Goal: Task Accomplishment & Management: Manage account settings

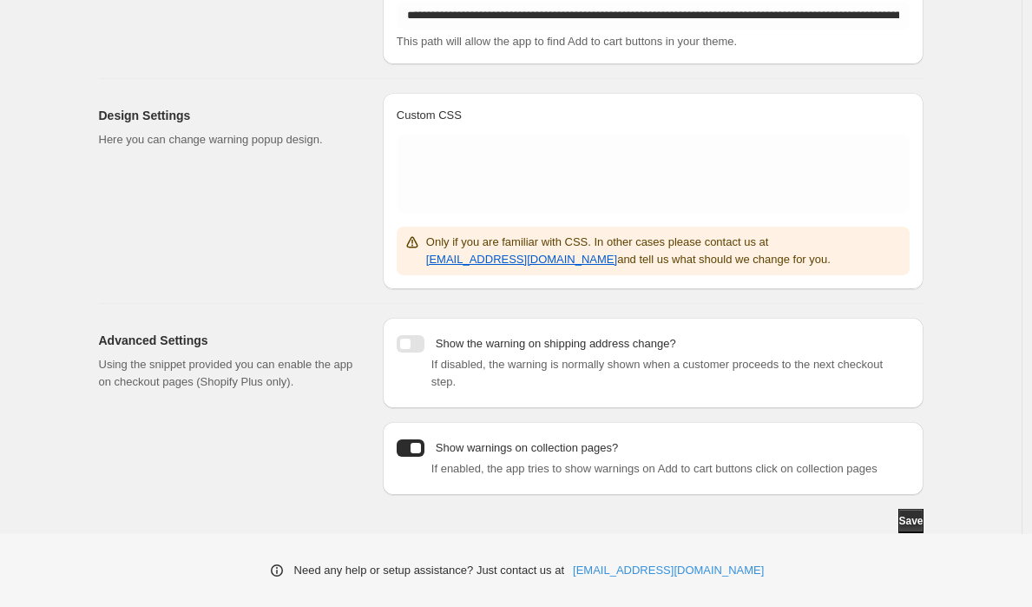
scroll to position [353, 0]
click at [411, 335] on div at bounding box center [411, 343] width 28 height 17
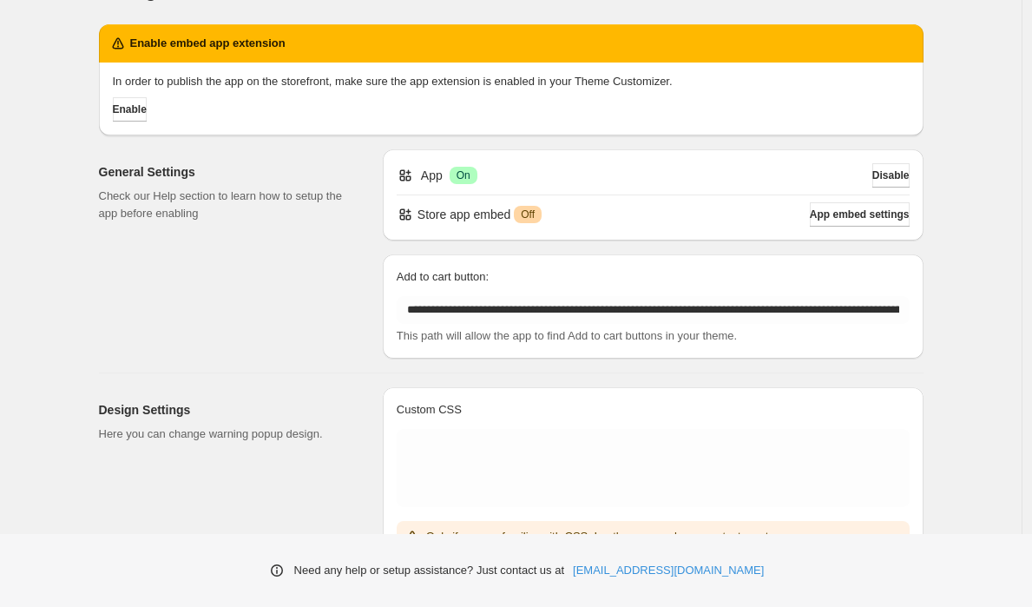
scroll to position [0, 0]
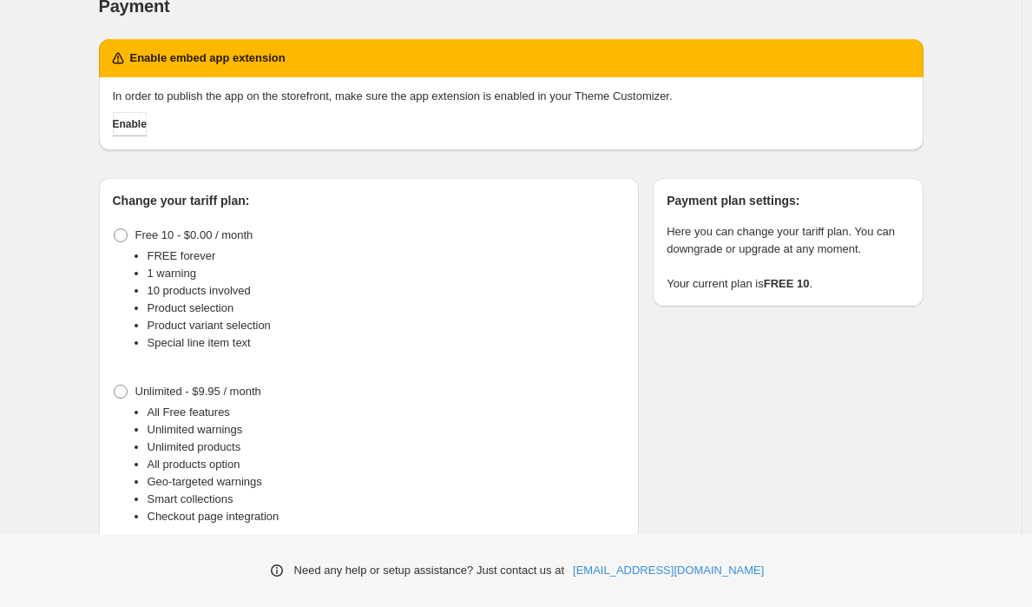
scroll to position [78, 0]
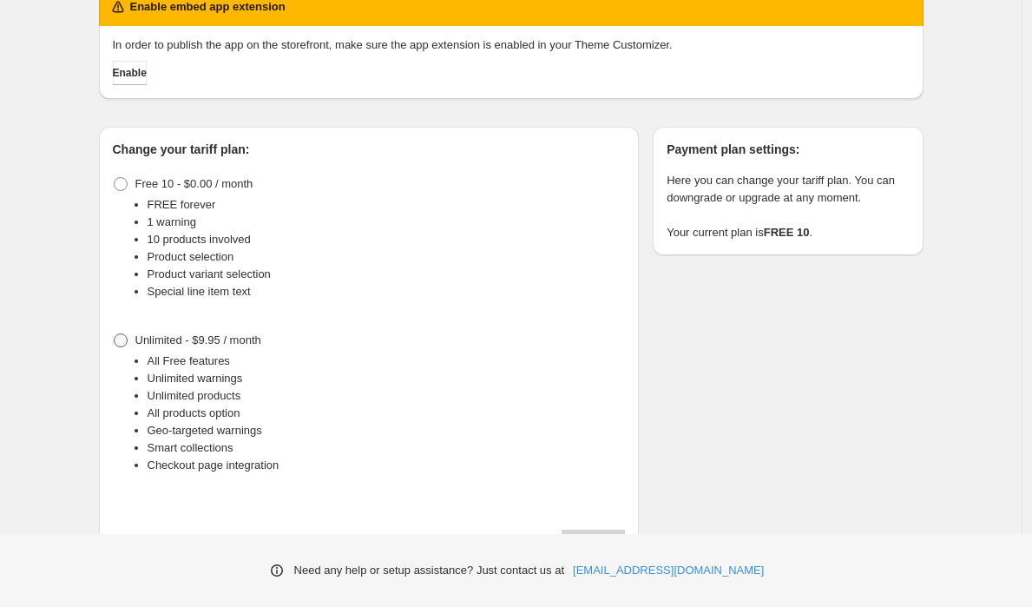
click at [128, 339] on span at bounding box center [121, 340] width 14 height 14
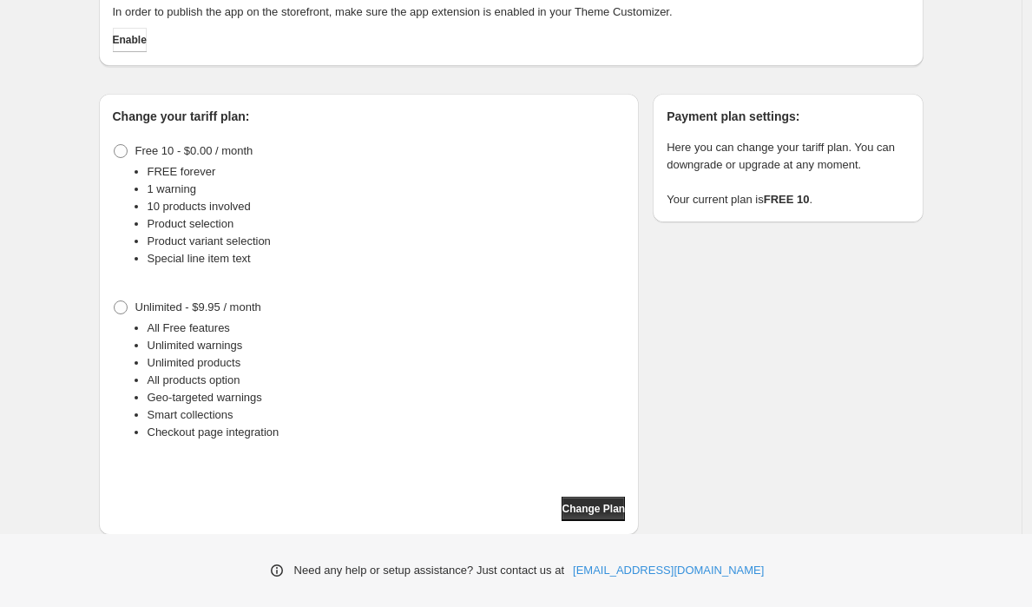
scroll to position [113, 0]
click at [592, 503] on span "Change Plan" at bounding box center [593, 507] width 63 height 14
